Goal: Find specific page/section: Find specific page/section

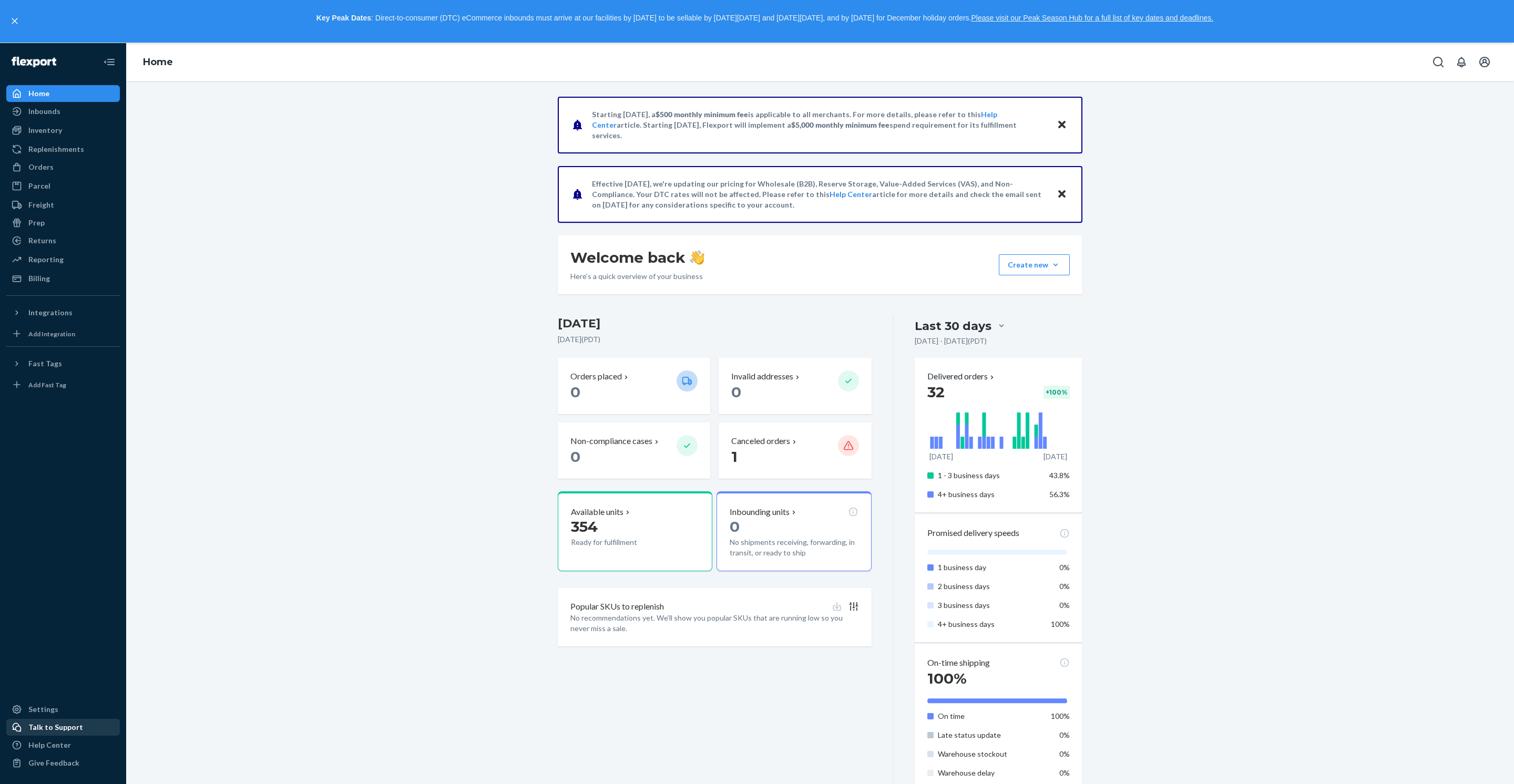
click at [59, 722] on div "Talk to Support" at bounding box center [56, 727] width 55 height 10
click at [788, 466] on p "1" at bounding box center [780, 456] width 98 height 19
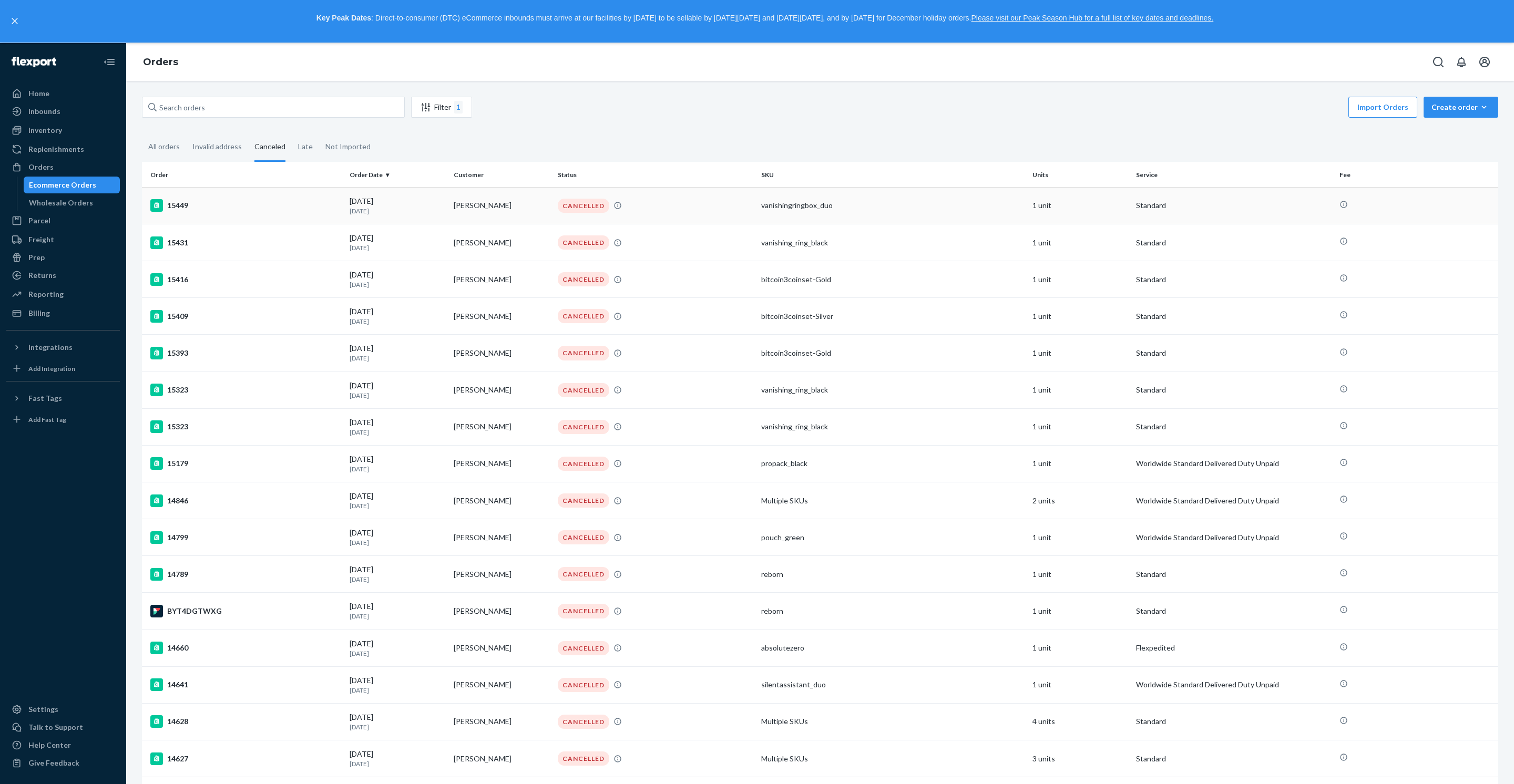
click at [209, 215] on td "15449" at bounding box center [243, 205] width 204 height 37
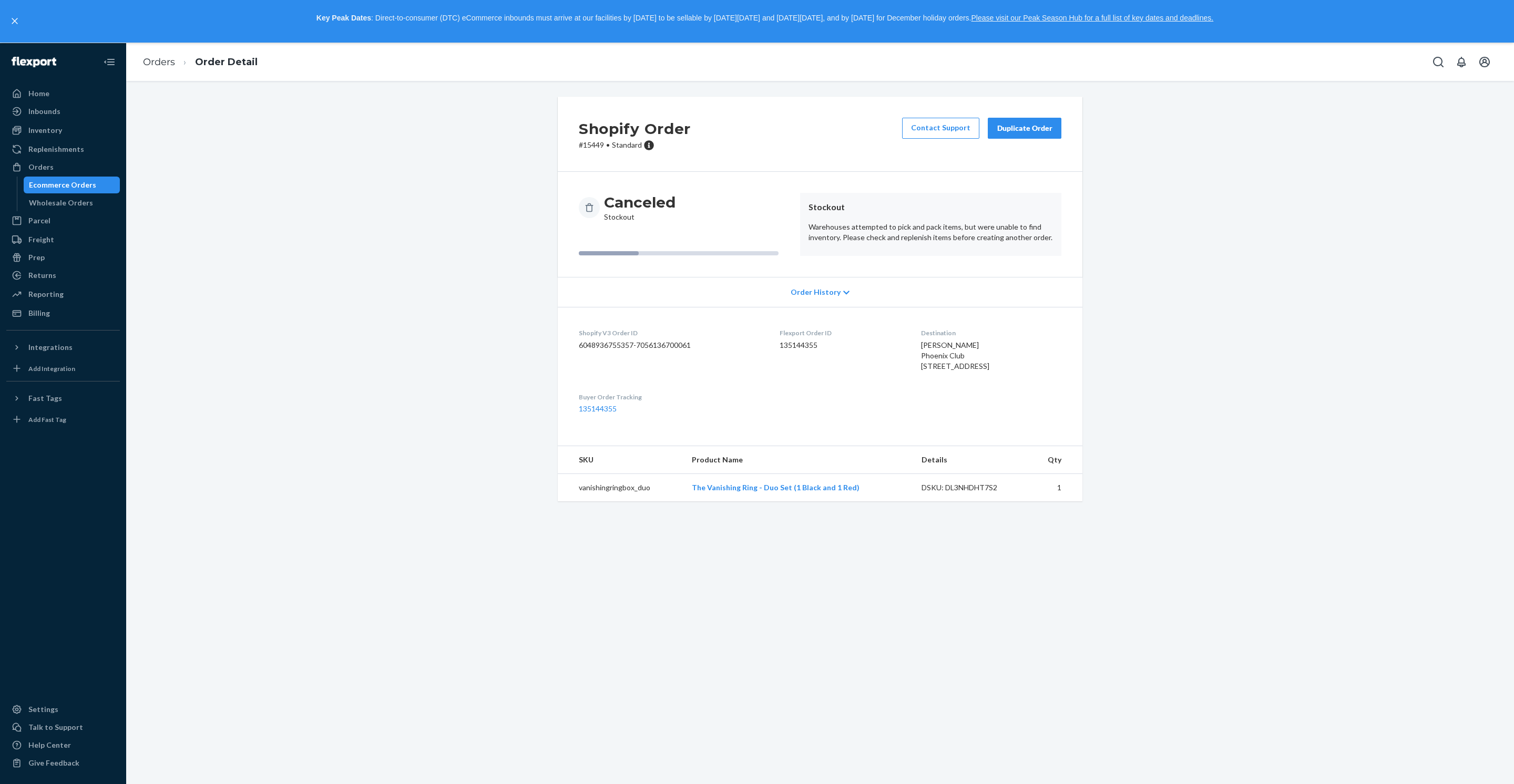
click at [810, 375] on div "Flexport Order ID 135144355" at bounding box center [842, 351] width 124 height 47
click at [810, 351] on dd "135144355" at bounding box center [842, 345] width 124 height 10
copy dd "135144355"
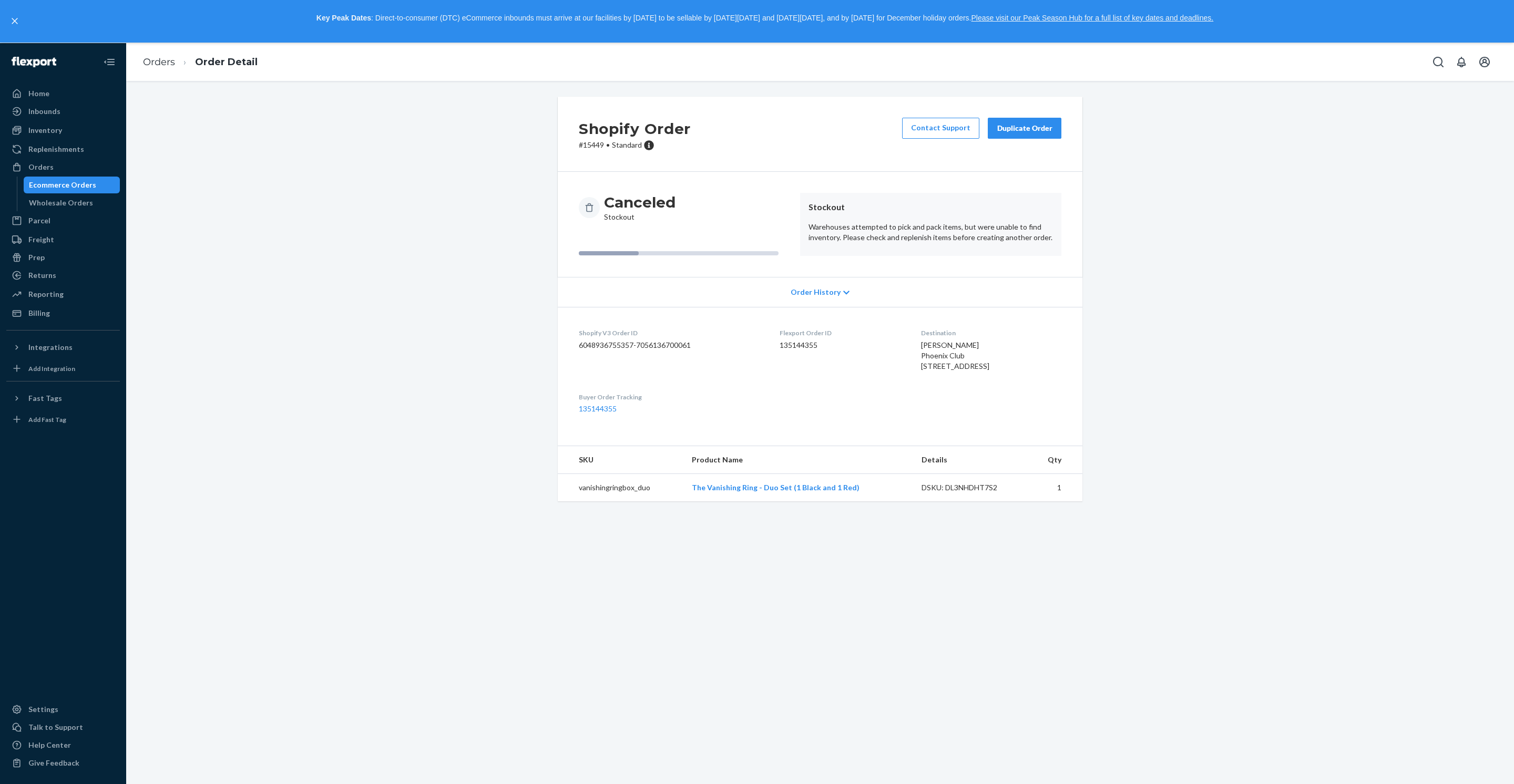
click at [990, 493] on div "DSKU: DL3NHDHT7S2" at bounding box center [971, 487] width 99 height 10
copy div "DL3NHDHT7S2"
click at [801, 351] on dd "135144355" at bounding box center [842, 345] width 124 height 10
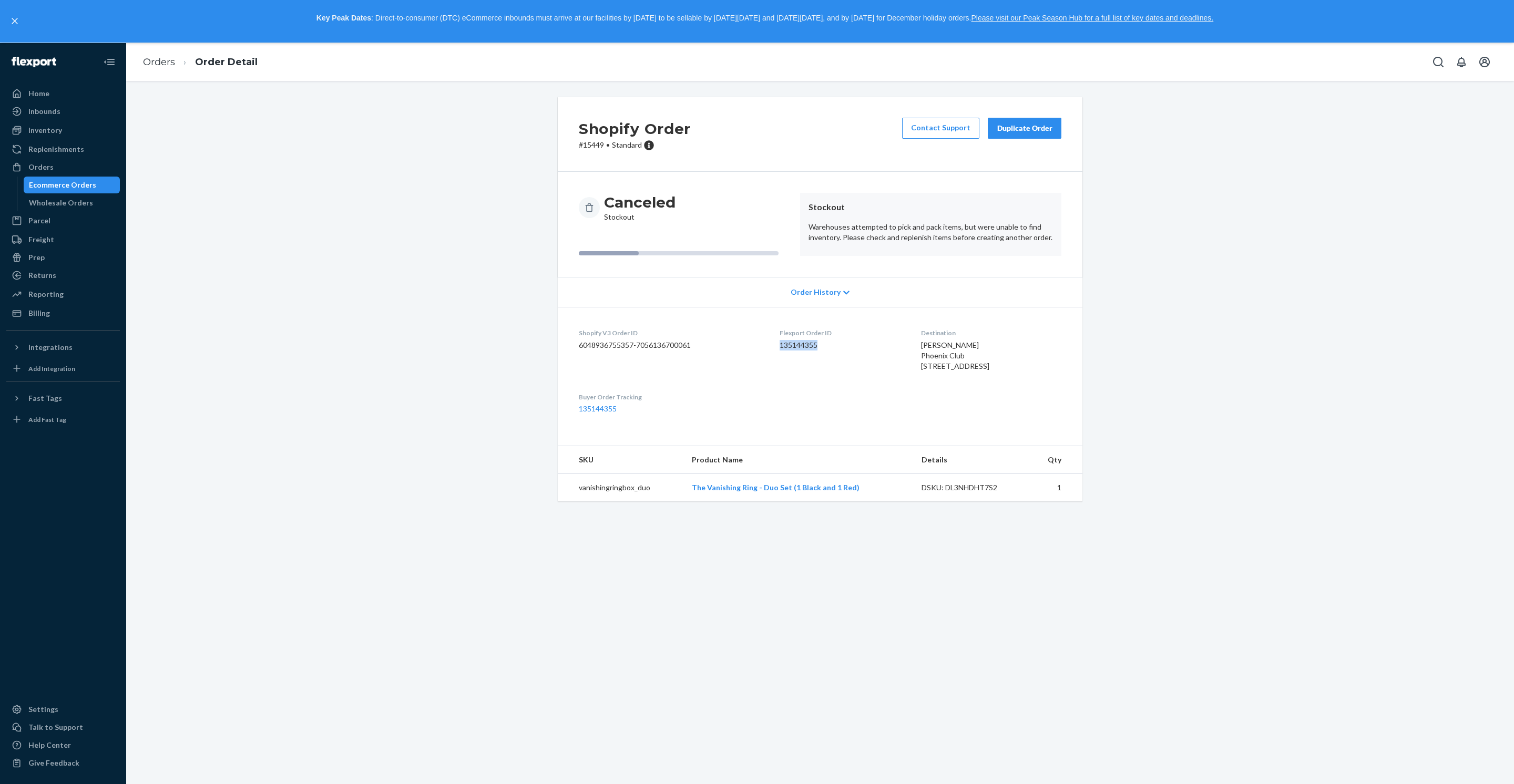
copy dd "135144355"
click at [62, 190] on div "Ecommerce Orders" at bounding box center [62, 184] width 68 height 10
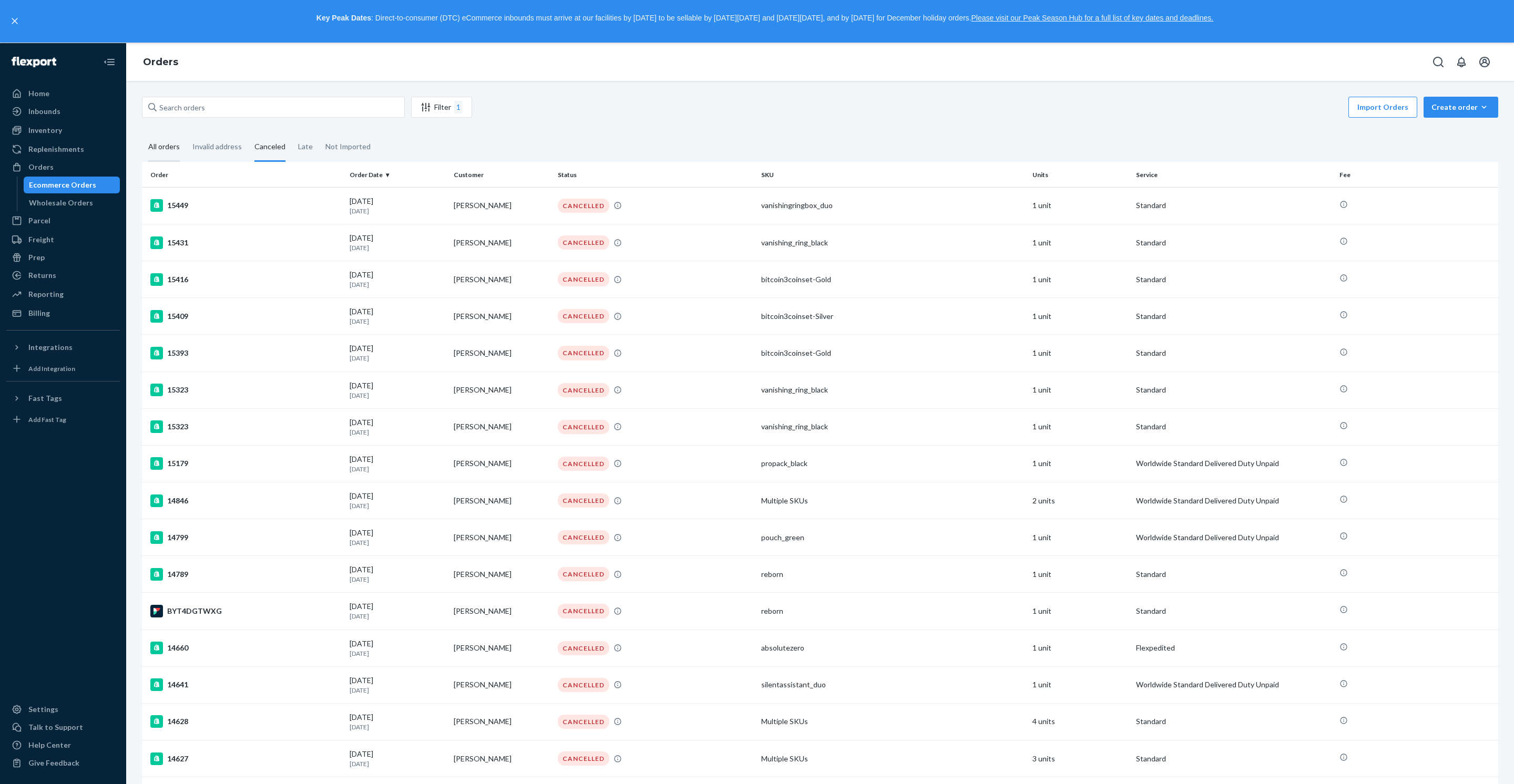
click at [177, 153] on div "All orders" at bounding box center [164, 147] width 32 height 29
click at [142, 133] on input "All orders" at bounding box center [142, 133] width 0 height 0
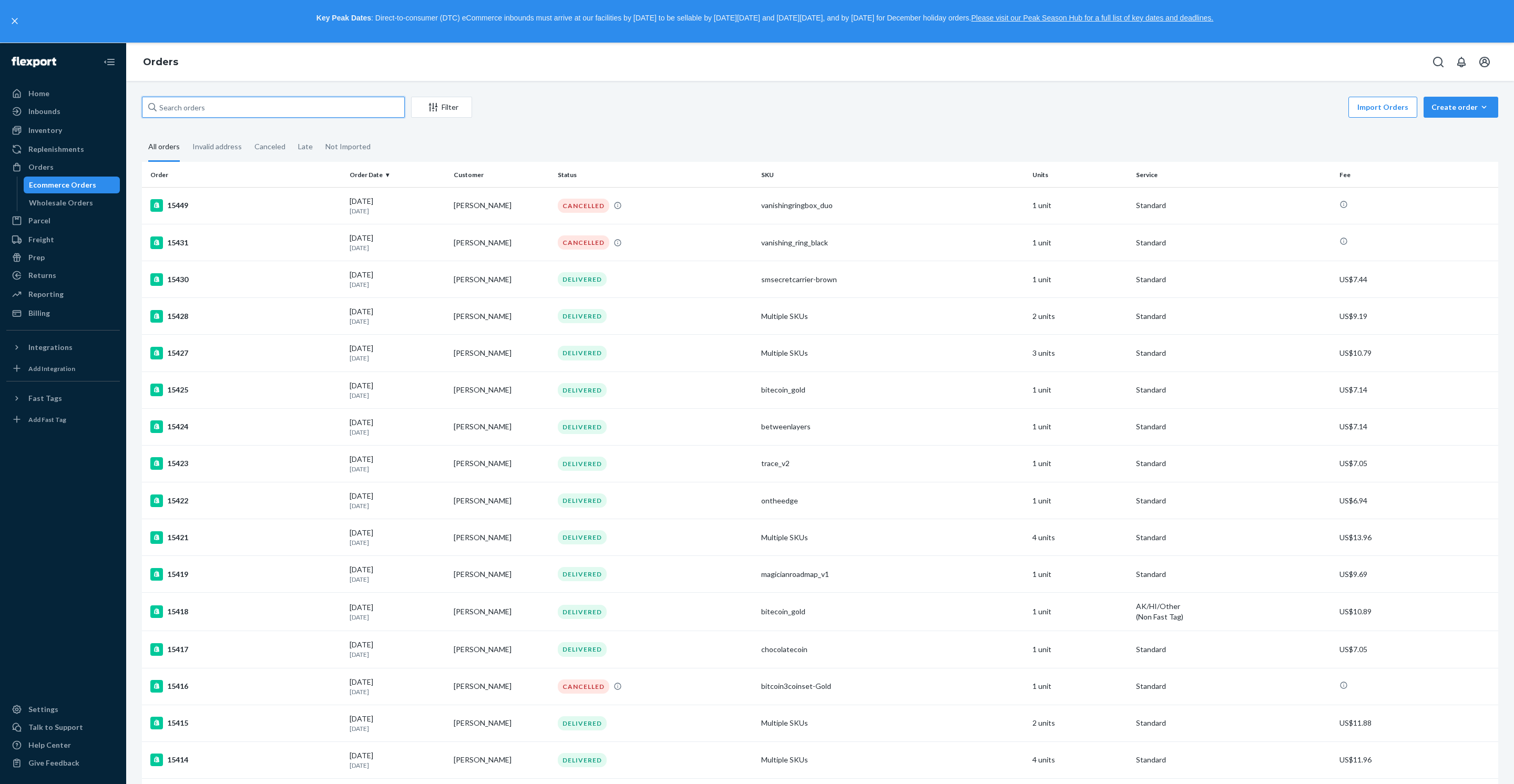
click at [334, 118] on input "text" at bounding box center [273, 107] width 263 height 21
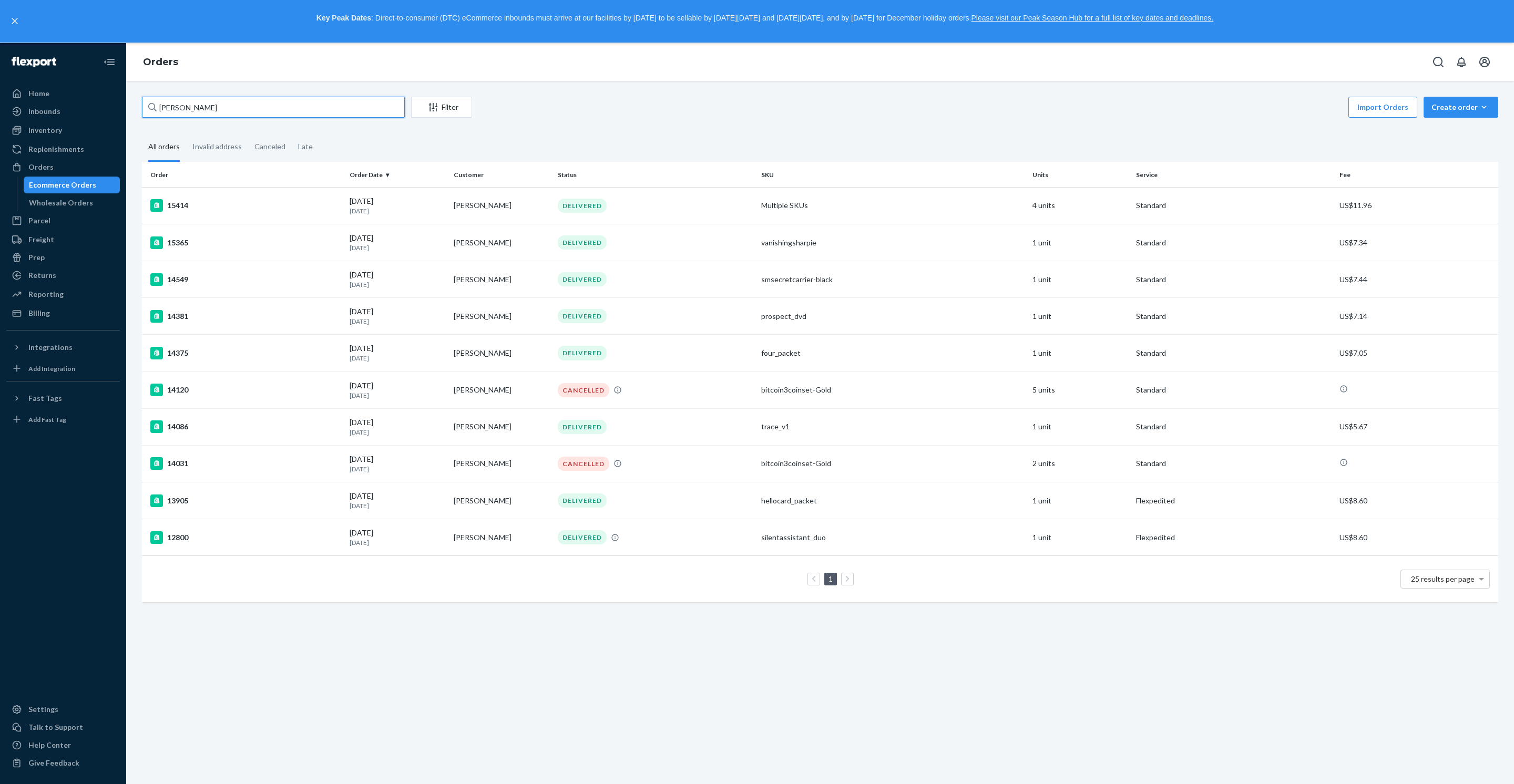
type input "[PERSON_NAME]"
drag, startPoint x: 334, startPoint y: 118, endPoint x: 200, endPoint y: 222, distance: 169.6
click at [200, 212] on div "15414" at bounding box center [246, 205] width 191 height 13
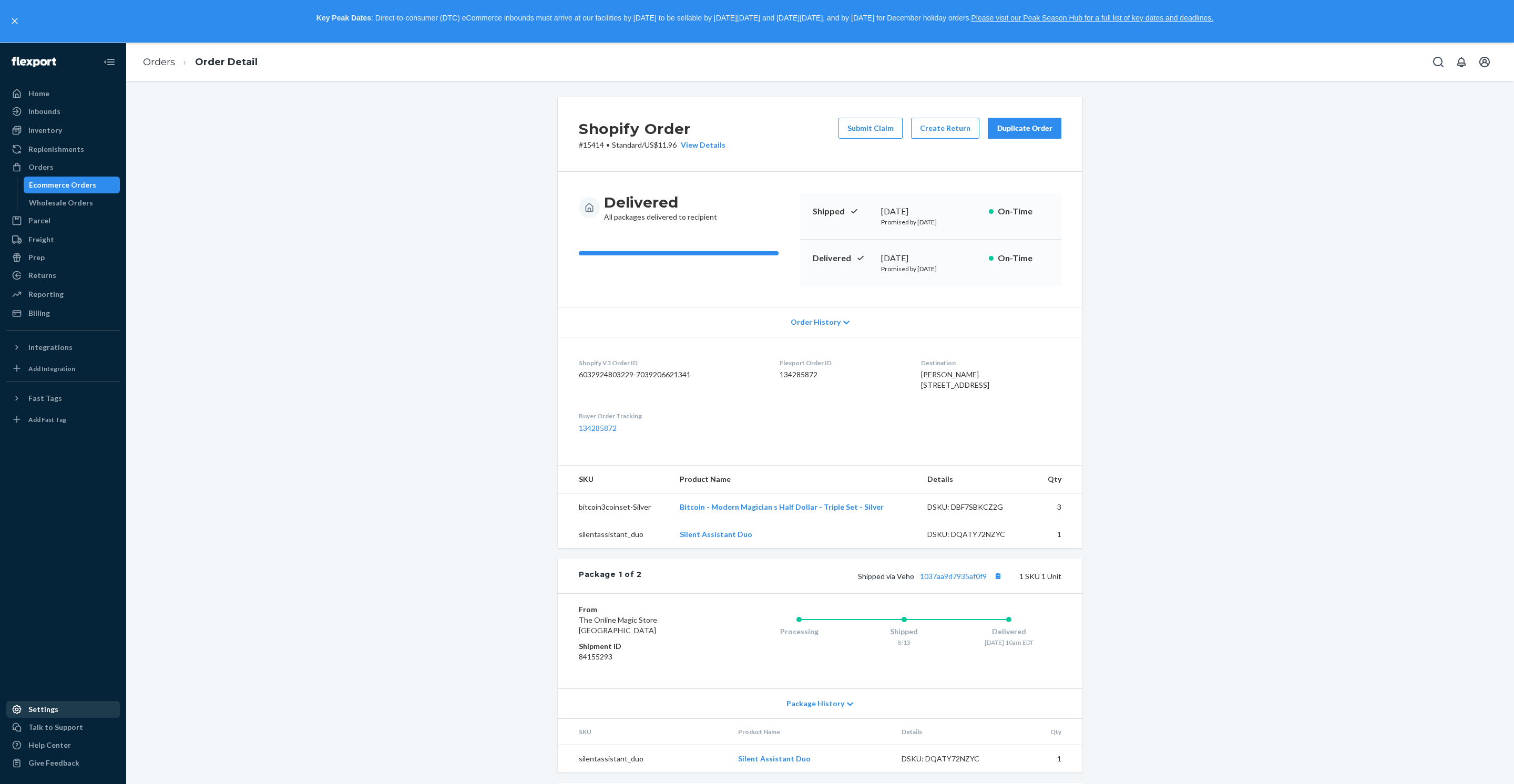
click at [58, 704] on div "Settings" at bounding box center [44, 709] width 30 height 10
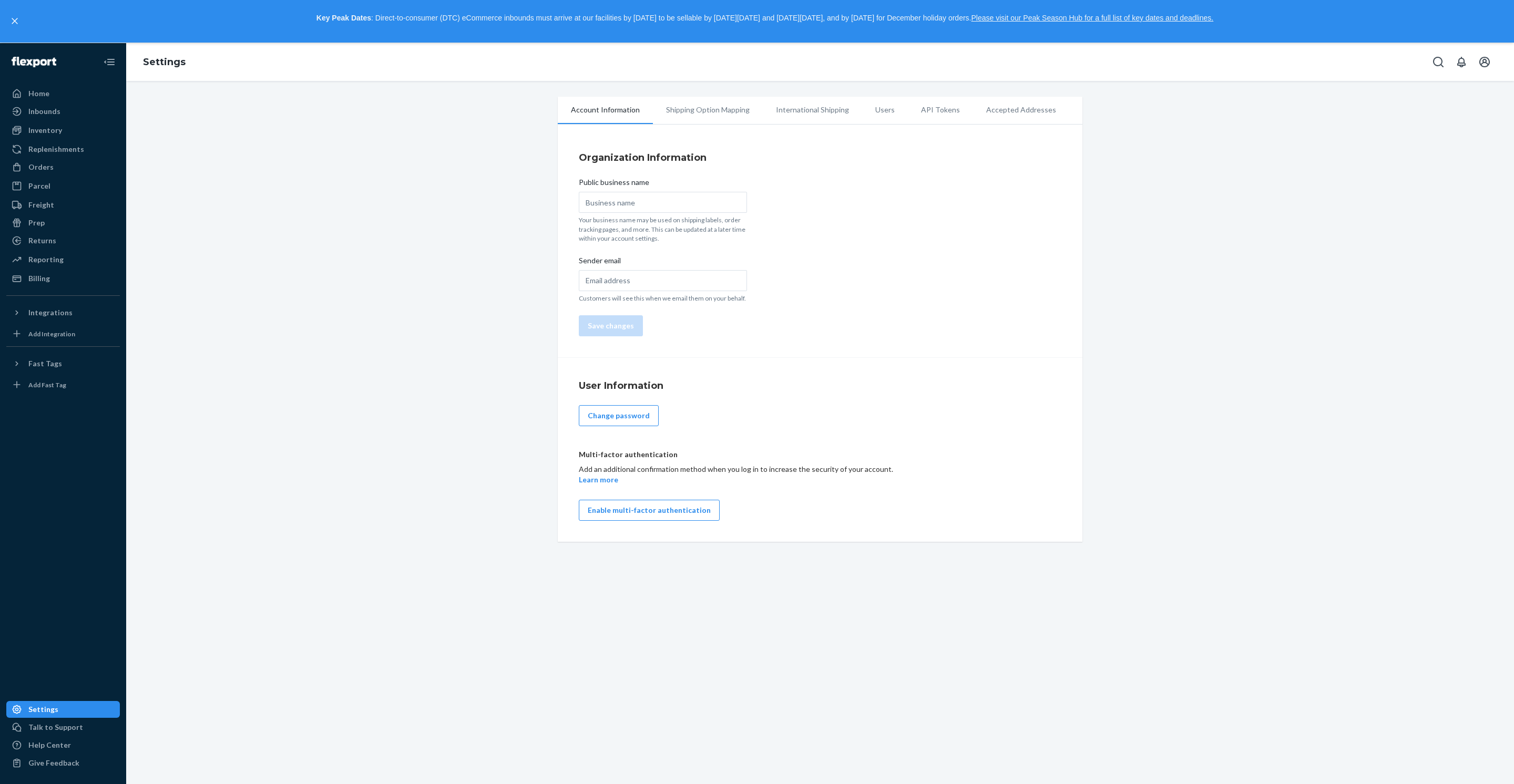
type input "The Online Magic Store"
type input "[EMAIL_ADDRESS][DOMAIN_NAME]"
click at [72, 722] on div "Talk to Support" at bounding box center [56, 727] width 55 height 10
